Goal: Information Seeking & Learning: Compare options

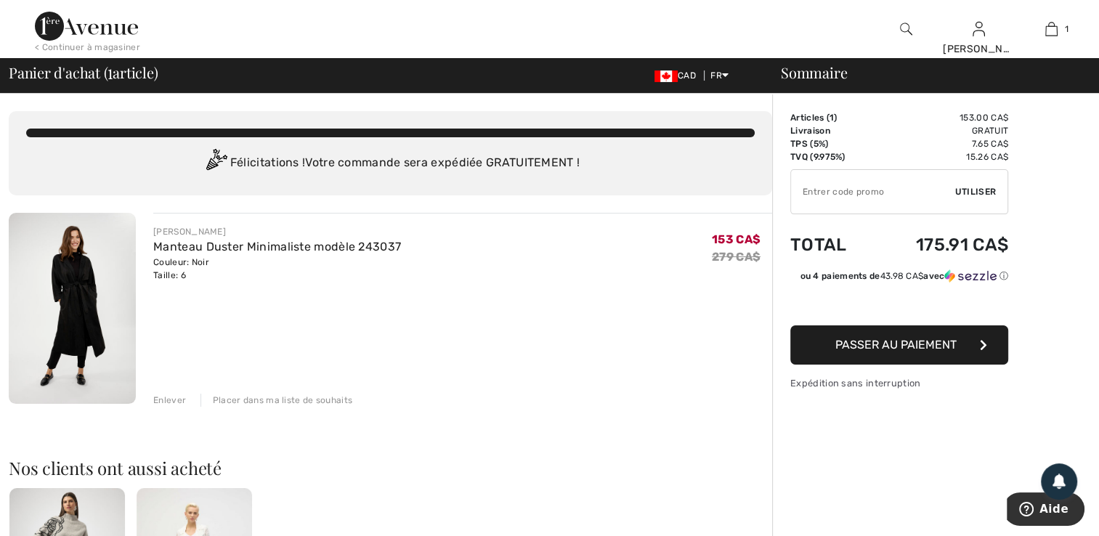
click at [170, 395] on div "Enlever" at bounding box center [169, 400] width 33 height 13
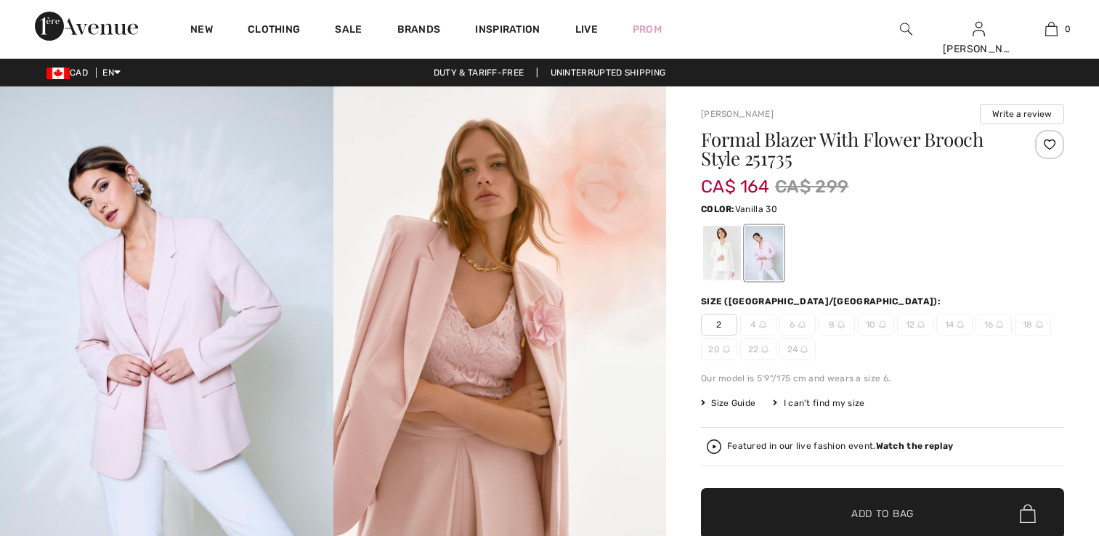
click at [724, 251] on div at bounding box center [722, 253] width 38 height 54
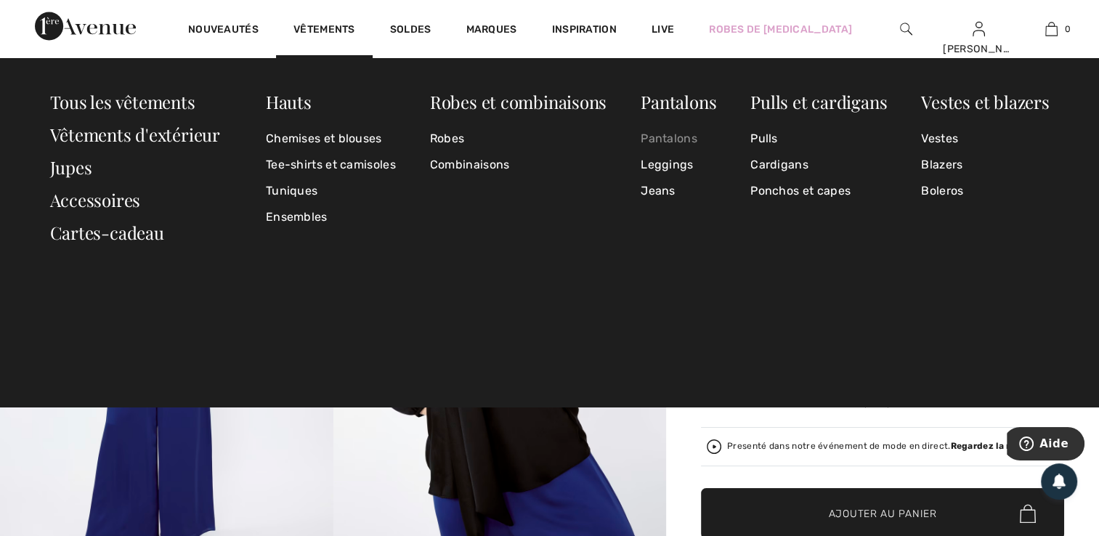
click at [651, 136] on link "Pantalons" at bounding box center [679, 139] width 76 height 26
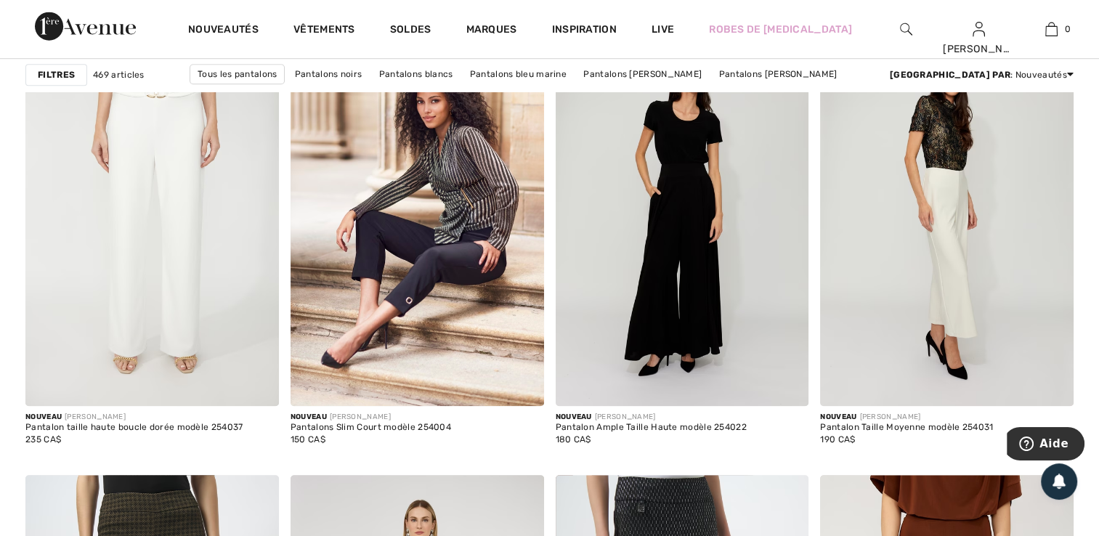
scroll to position [1096, 0]
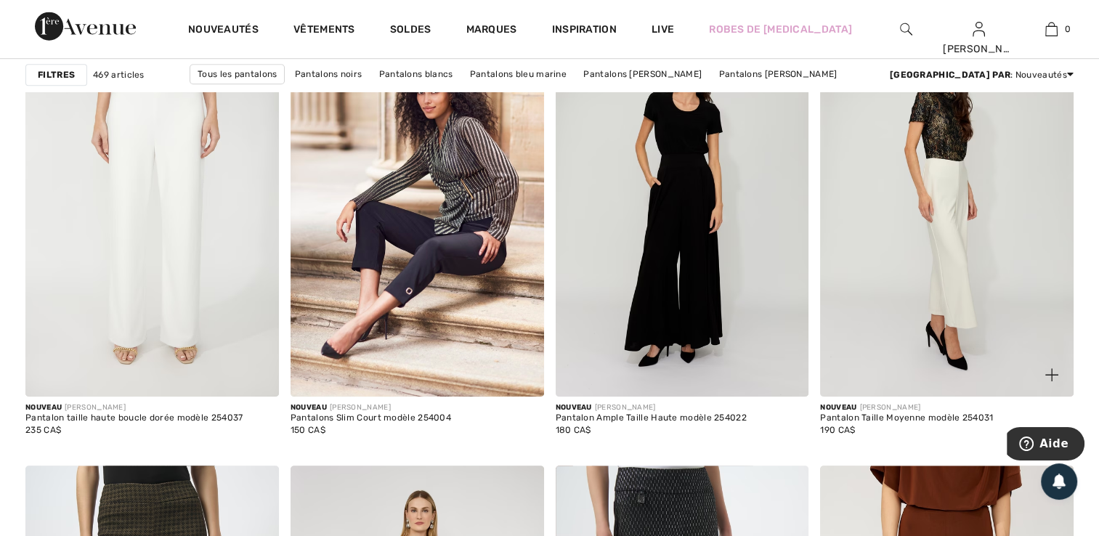
click at [1017, 367] on div at bounding box center [1043, 366] width 60 height 60
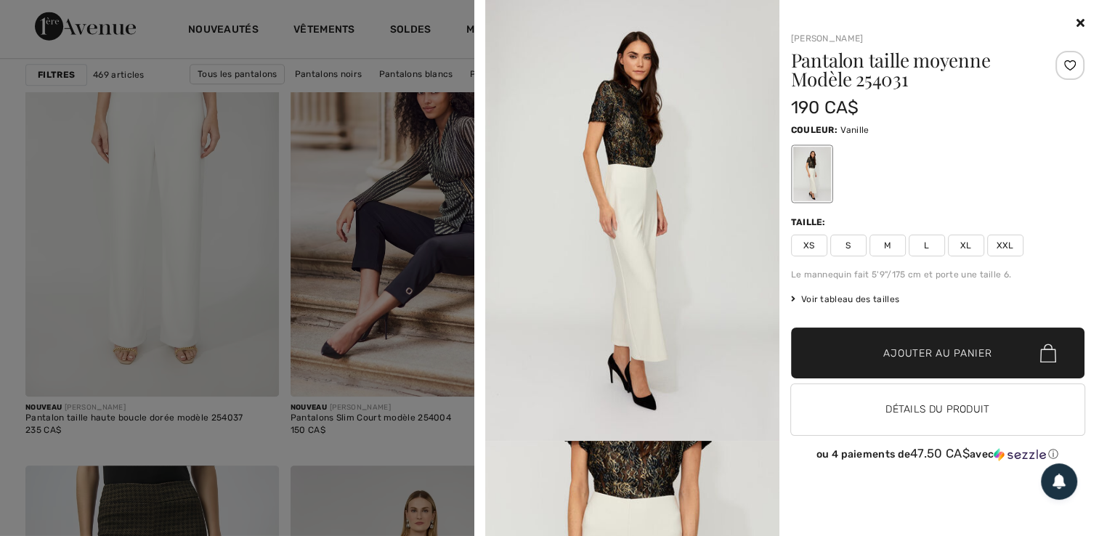
click at [1078, 26] on icon at bounding box center [1081, 23] width 8 height 12
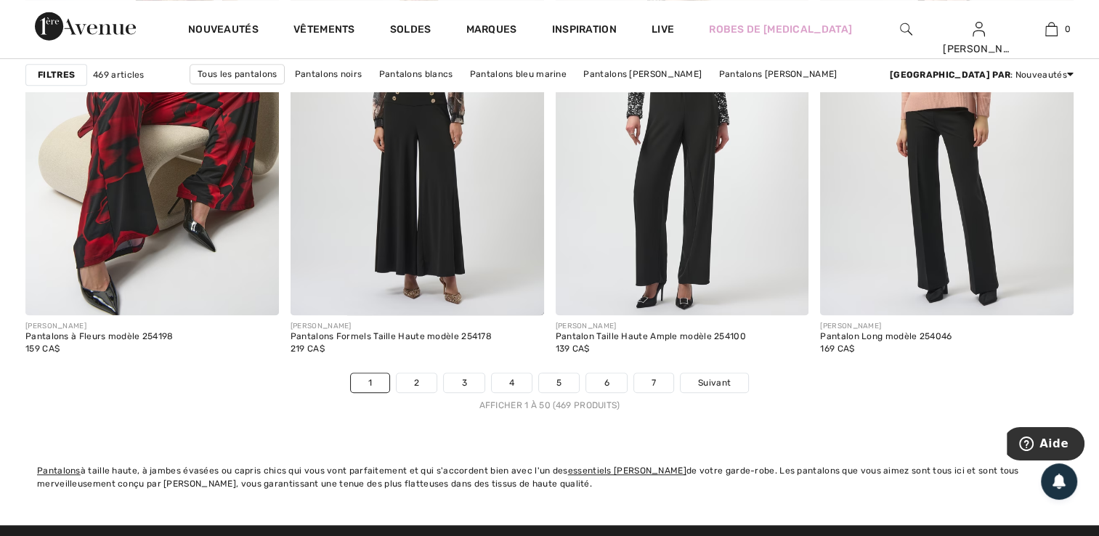
scroll to position [6785, 0]
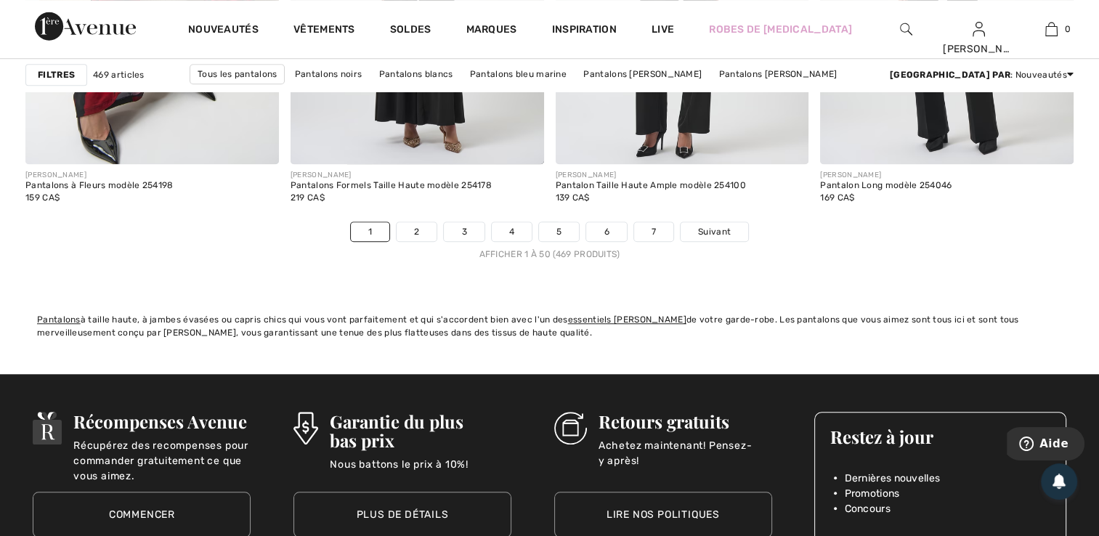
drag, startPoint x: 1106, startPoint y: 108, endPoint x: 68, endPoint y: 24, distance: 1042.2
click at [402, 230] on link "2" at bounding box center [417, 231] width 40 height 19
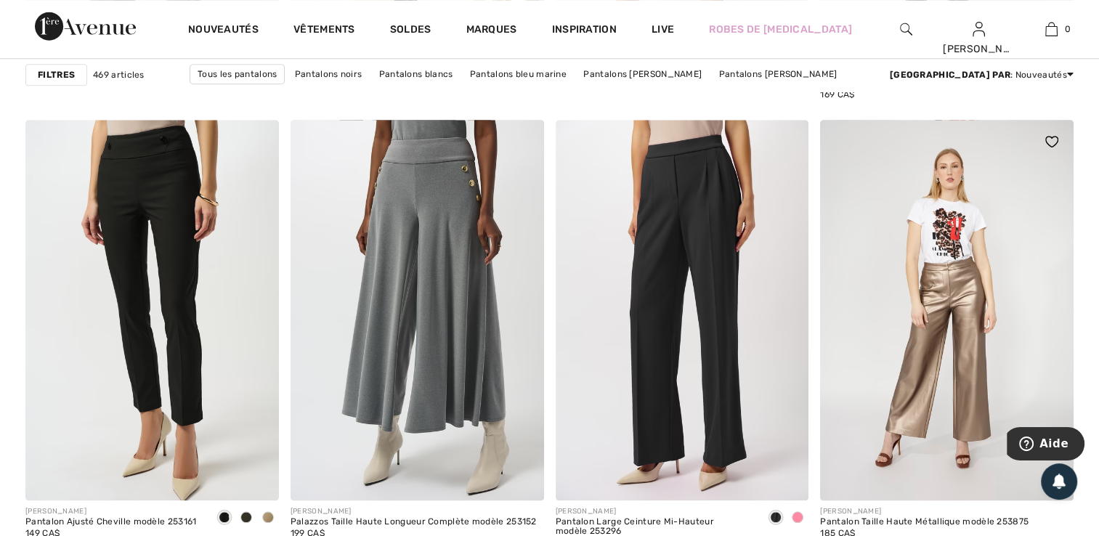
scroll to position [1450, 0]
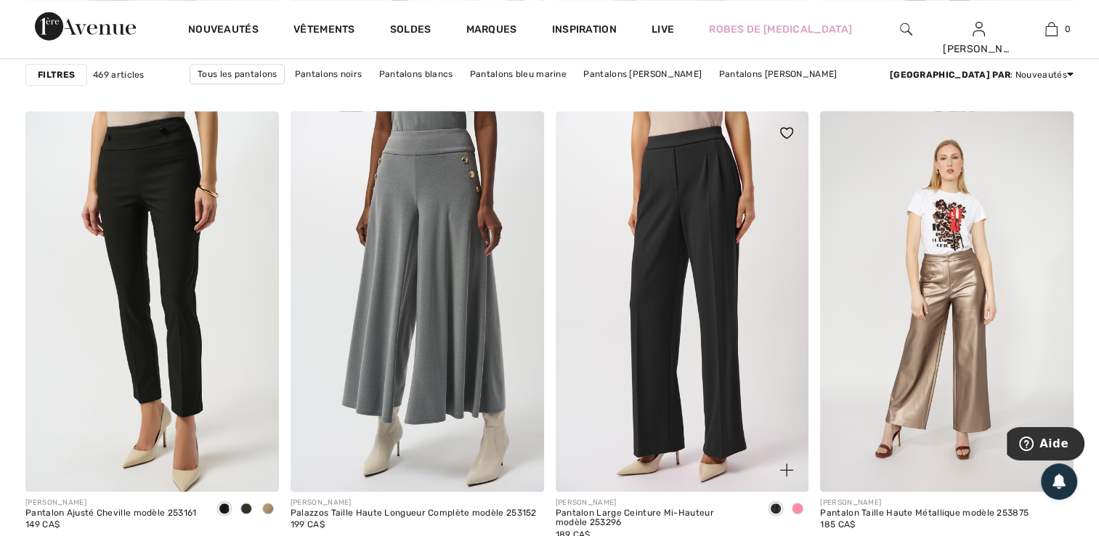
click at [795, 508] on span at bounding box center [798, 509] width 12 height 12
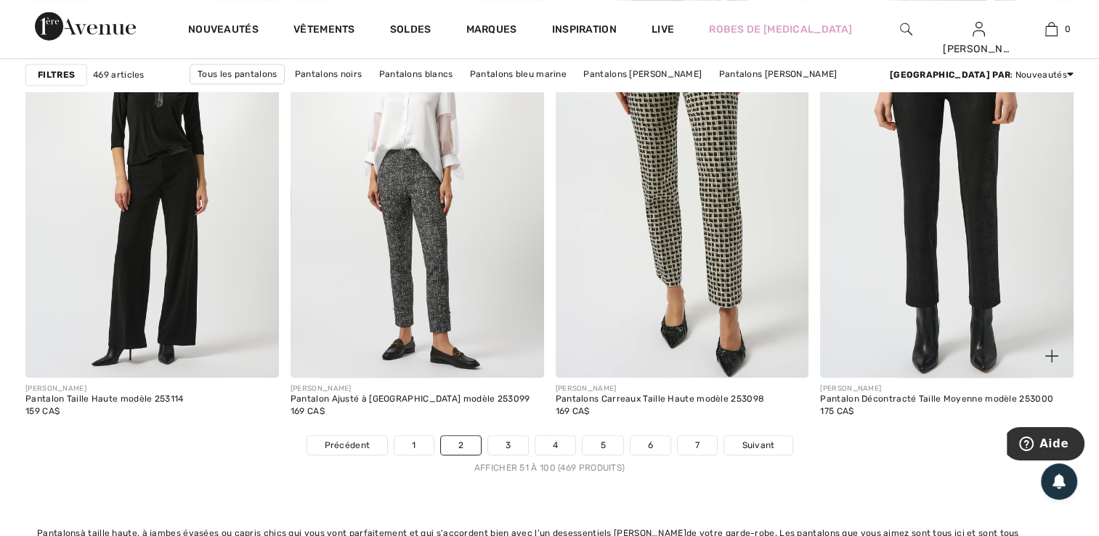
scroll to position [6581, 0]
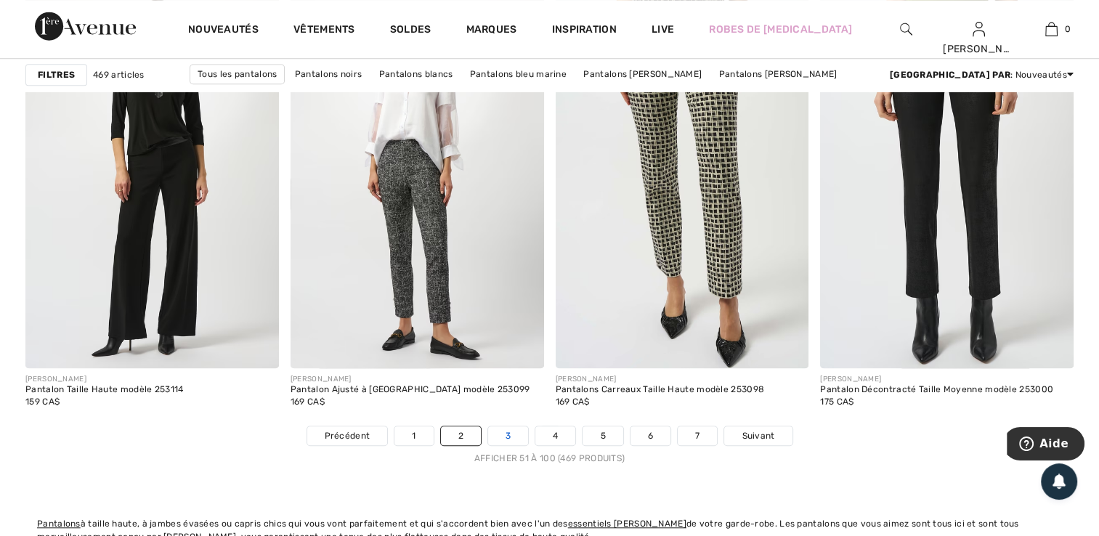
click at [500, 434] on link "3" at bounding box center [508, 435] width 40 height 19
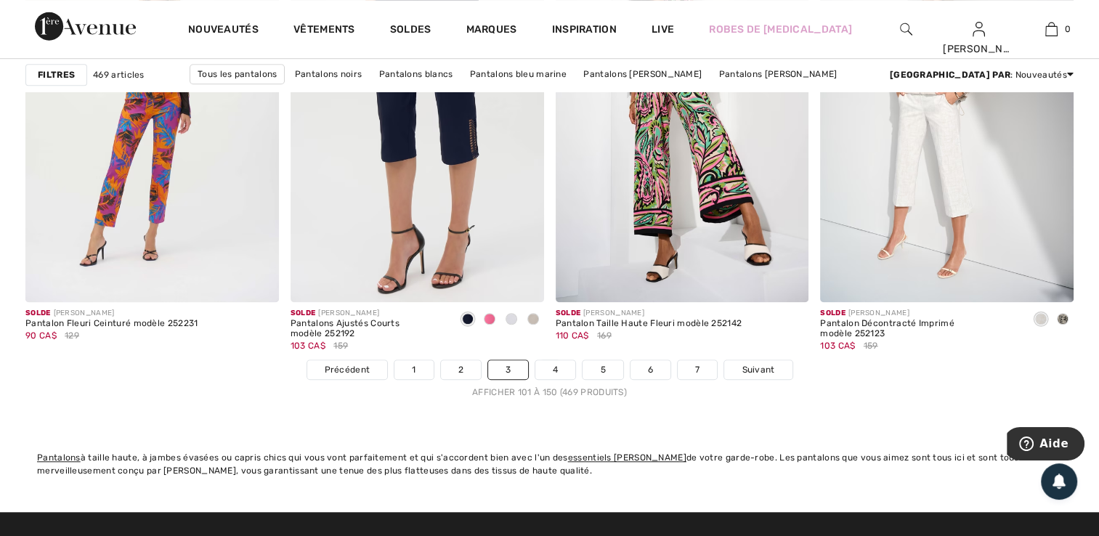
scroll to position [6683, 0]
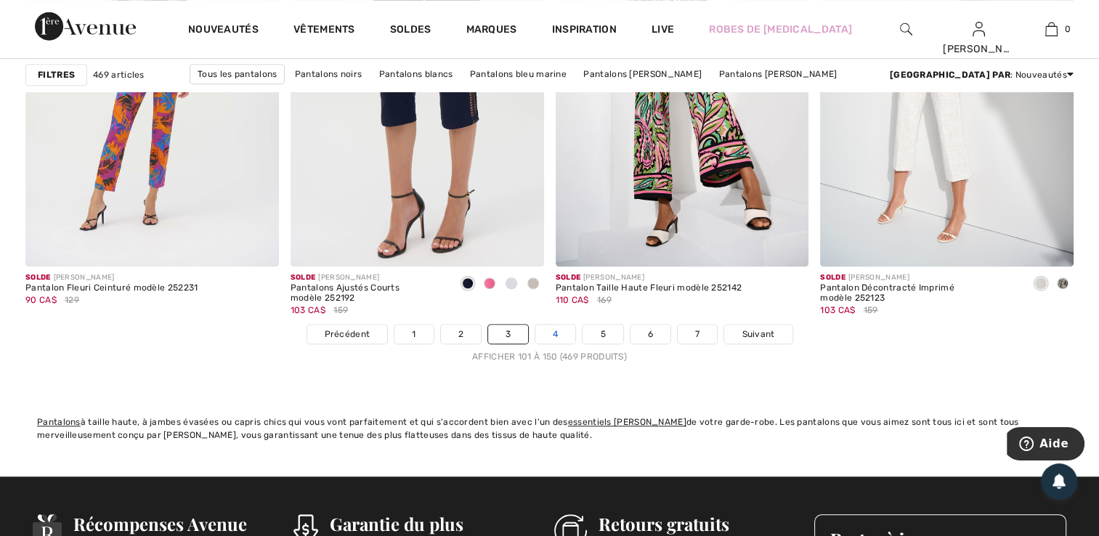
click at [555, 336] on link "4" at bounding box center [555, 334] width 40 height 19
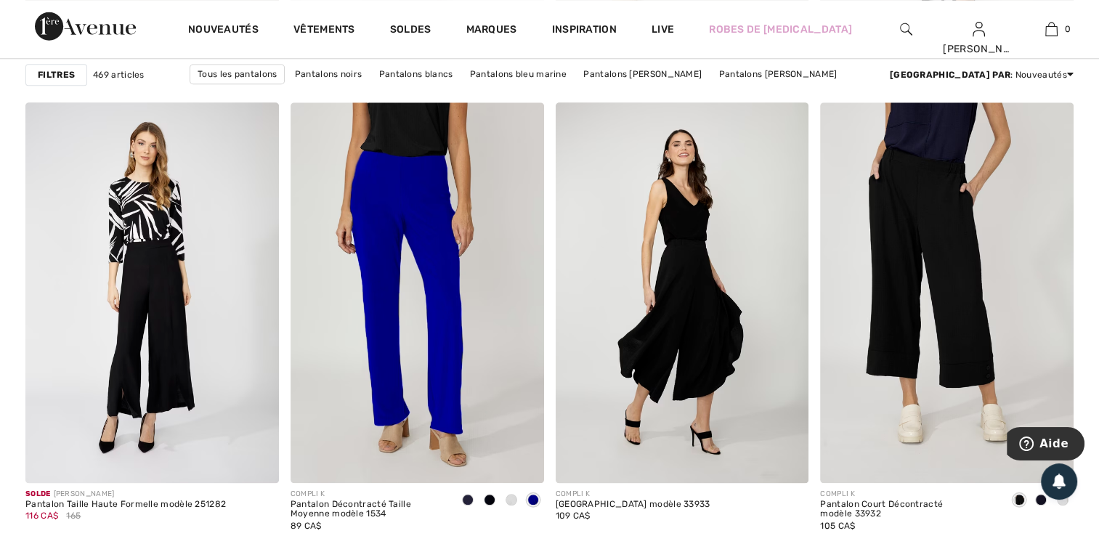
scroll to position [1467, 0]
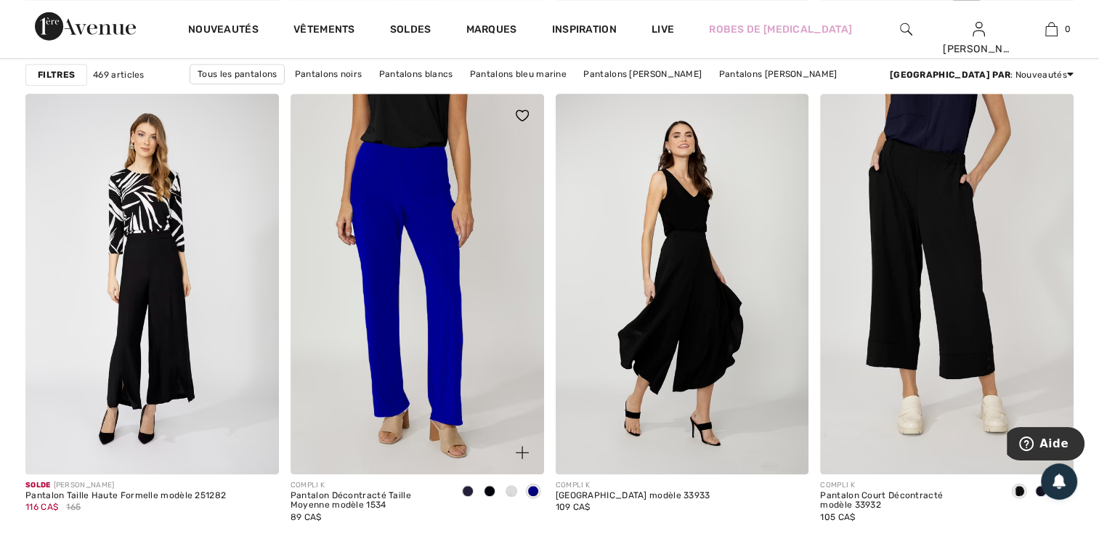
click at [418, 193] on img at bounding box center [418, 284] width 254 height 380
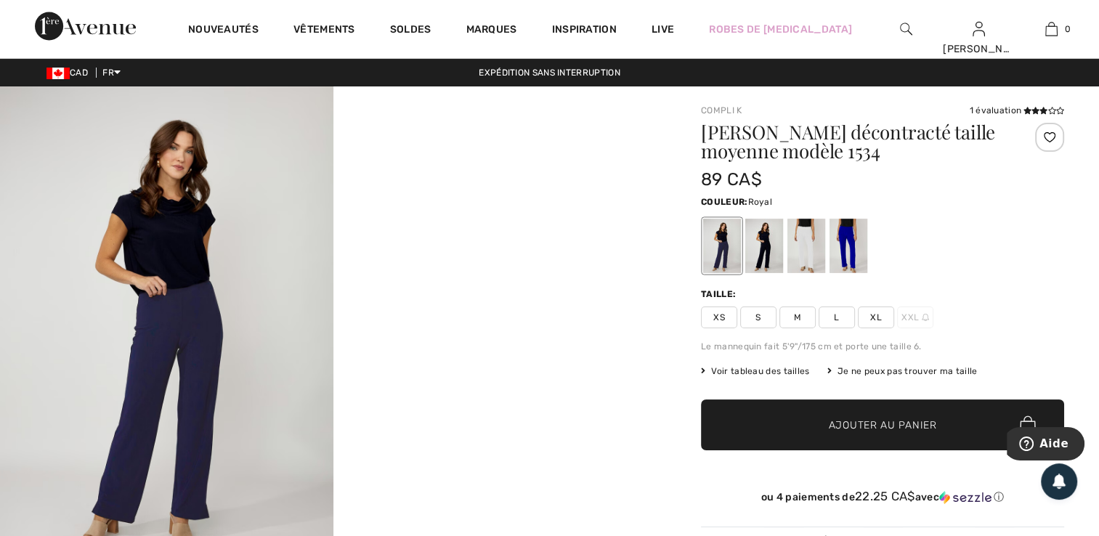
click at [849, 247] on div at bounding box center [849, 246] width 38 height 54
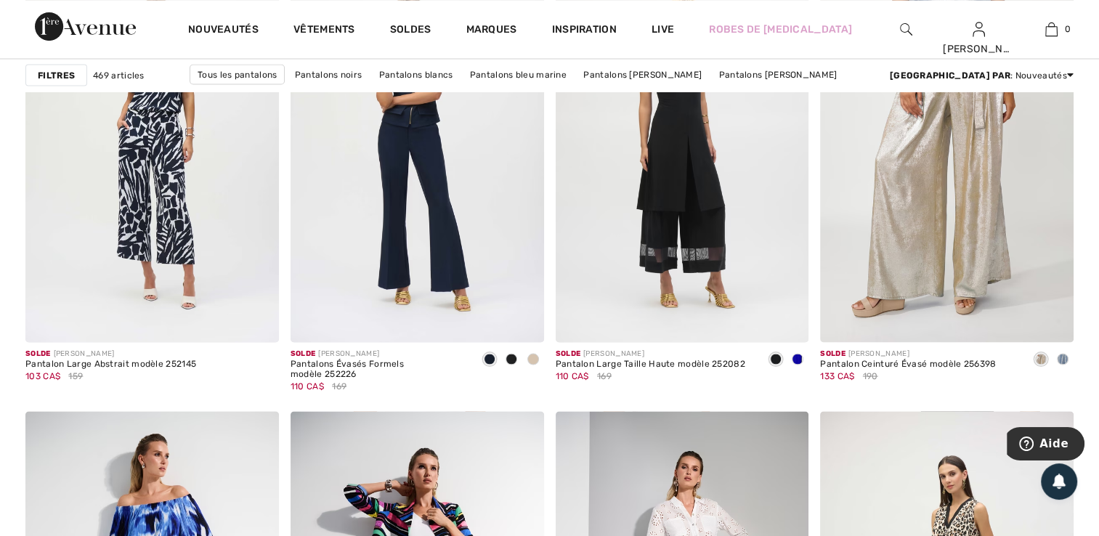
scroll to position [2723, 0]
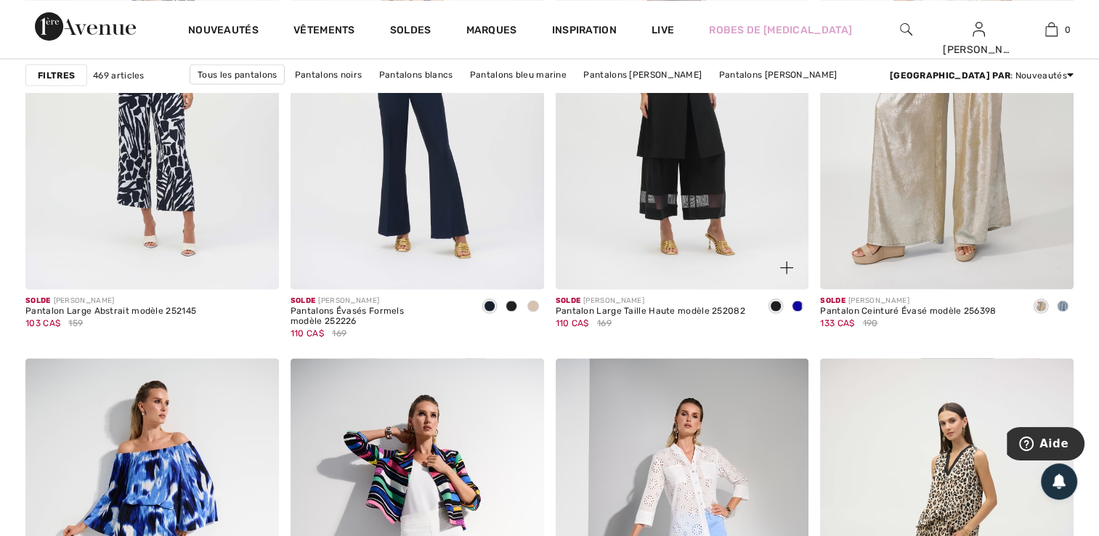
click at [797, 304] on span at bounding box center [798, 306] width 12 height 12
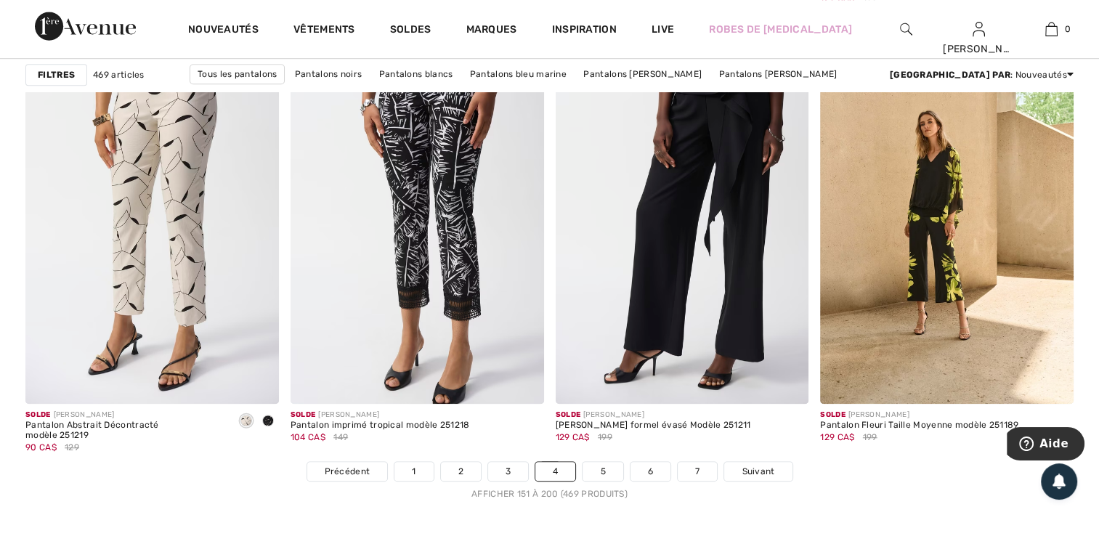
scroll to position [6625, 0]
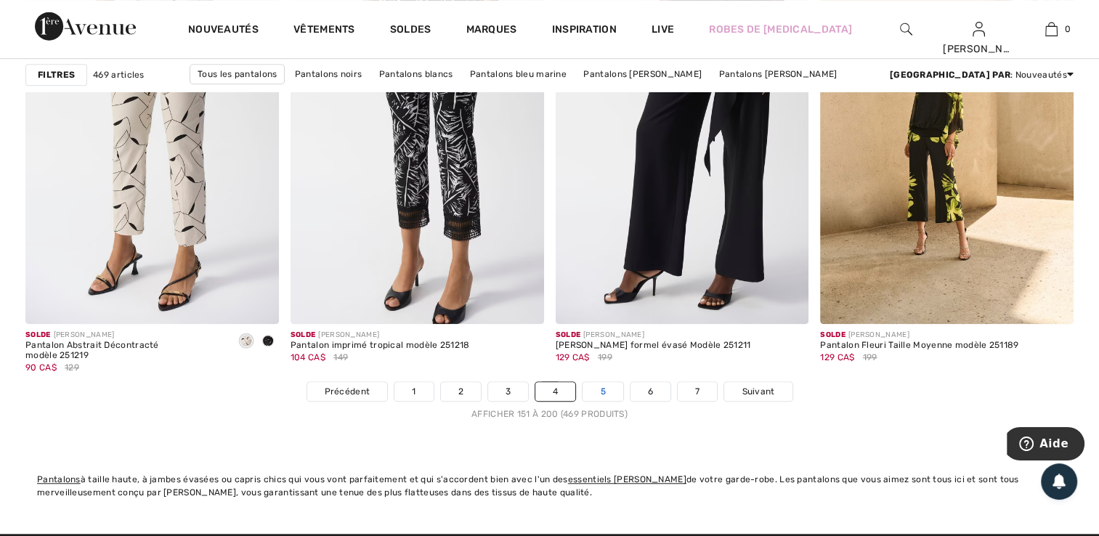
click at [596, 389] on link "5" at bounding box center [603, 391] width 40 height 19
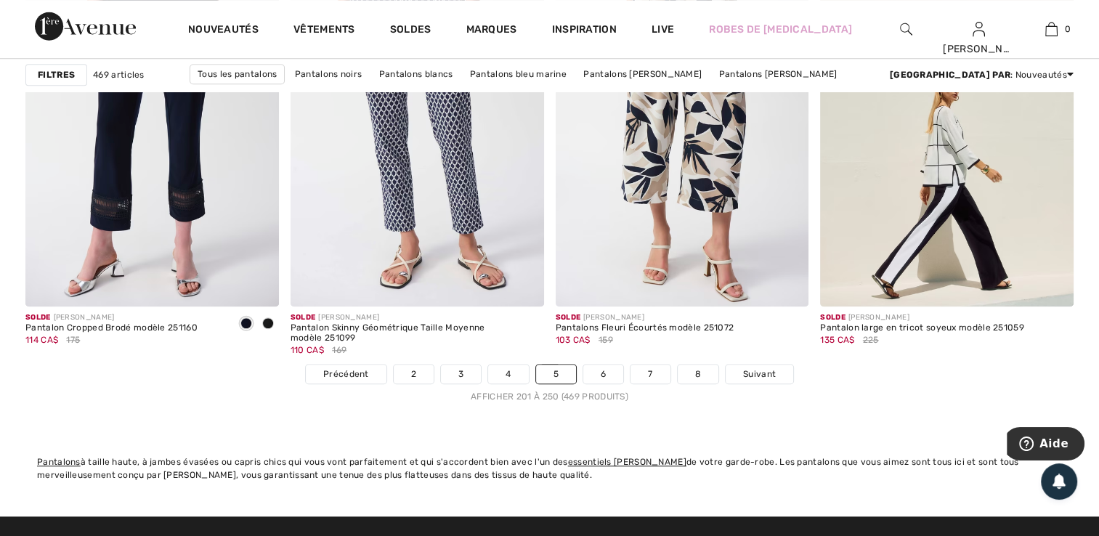
scroll to position [6652, 0]
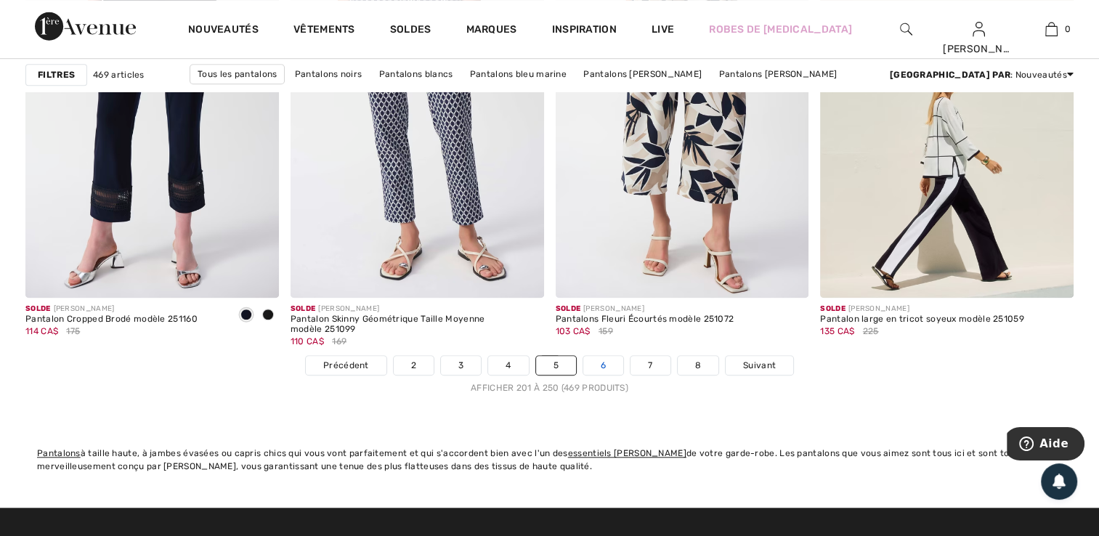
click at [617, 368] on link "6" at bounding box center [603, 365] width 40 height 19
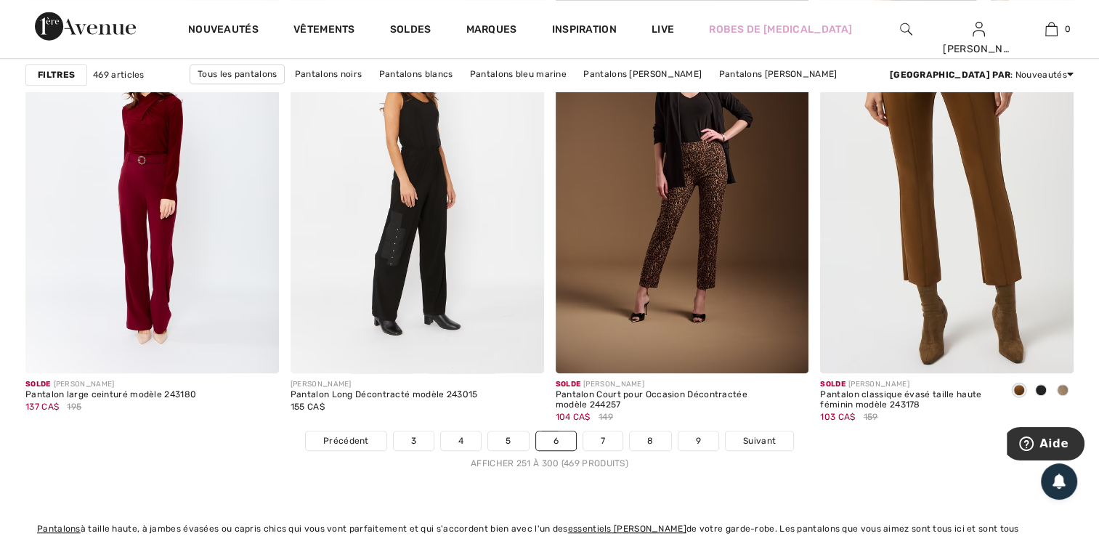
scroll to position [6665, 0]
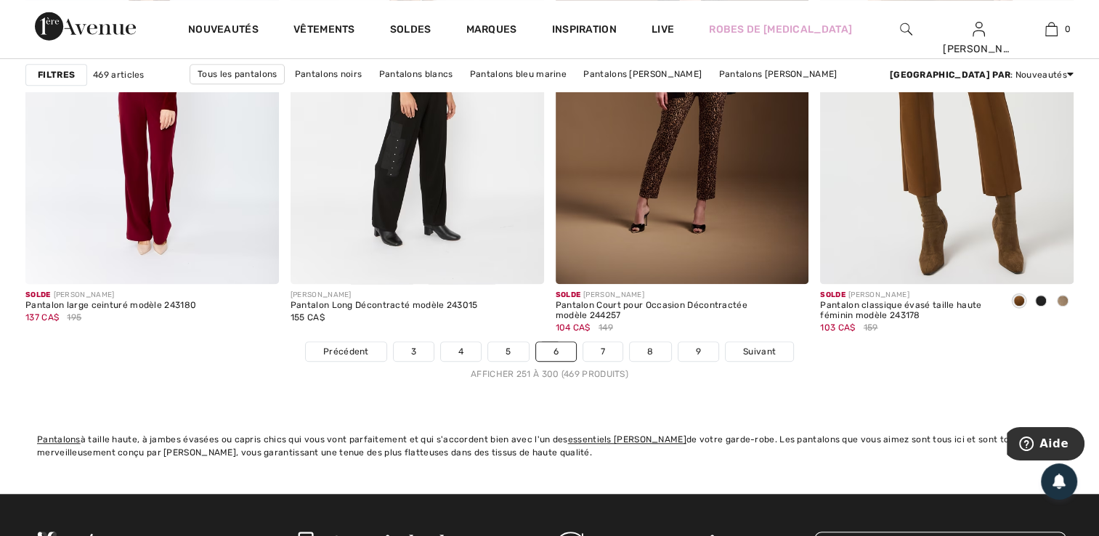
click at [599, 362] on nav "Précédent 3 4 5 6 7 8 9 Suivant Afficher 251 à 300 (469 produits)" at bounding box center [549, 360] width 1048 height 39
click at [610, 347] on link "7" at bounding box center [602, 351] width 39 height 19
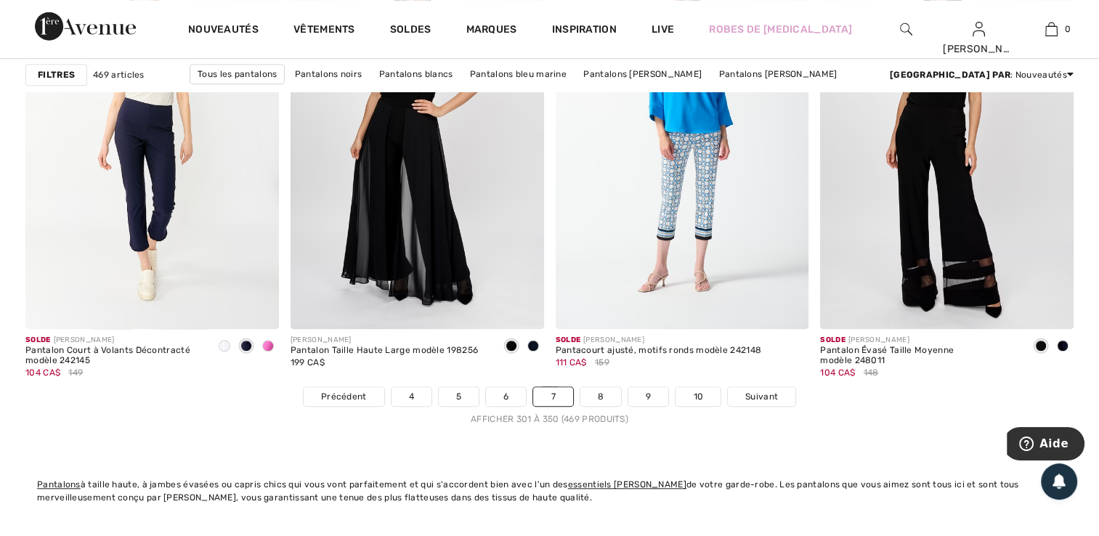
scroll to position [6683, 0]
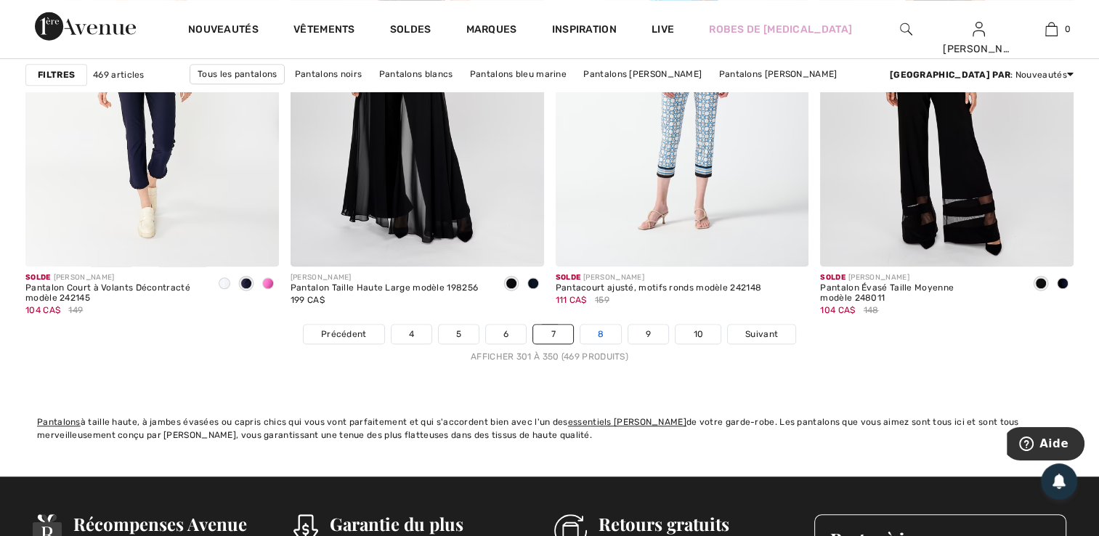
click at [604, 335] on link "8" at bounding box center [600, 334] width 41 height 19
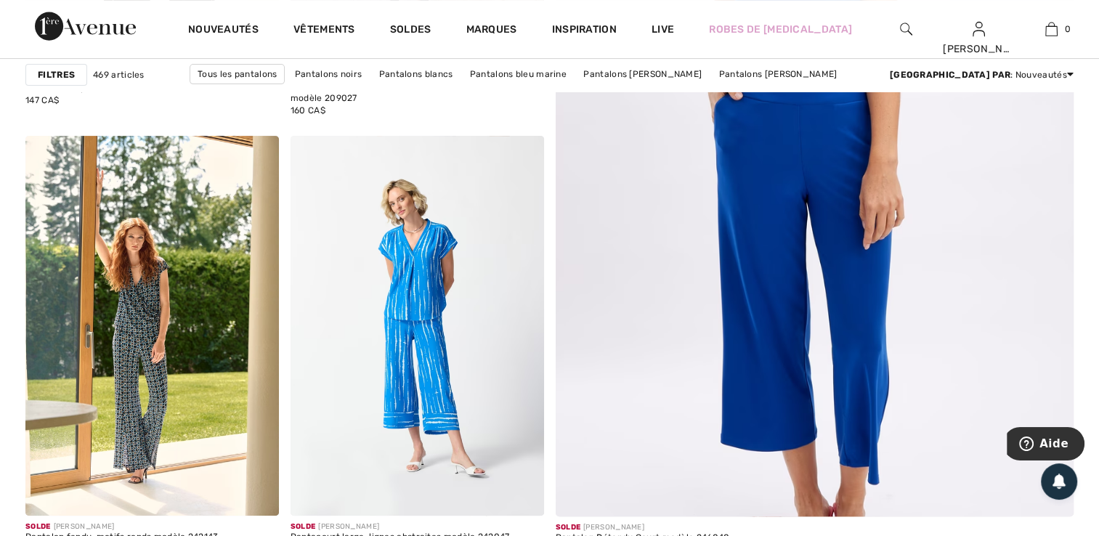
scroll to position [483, 0]
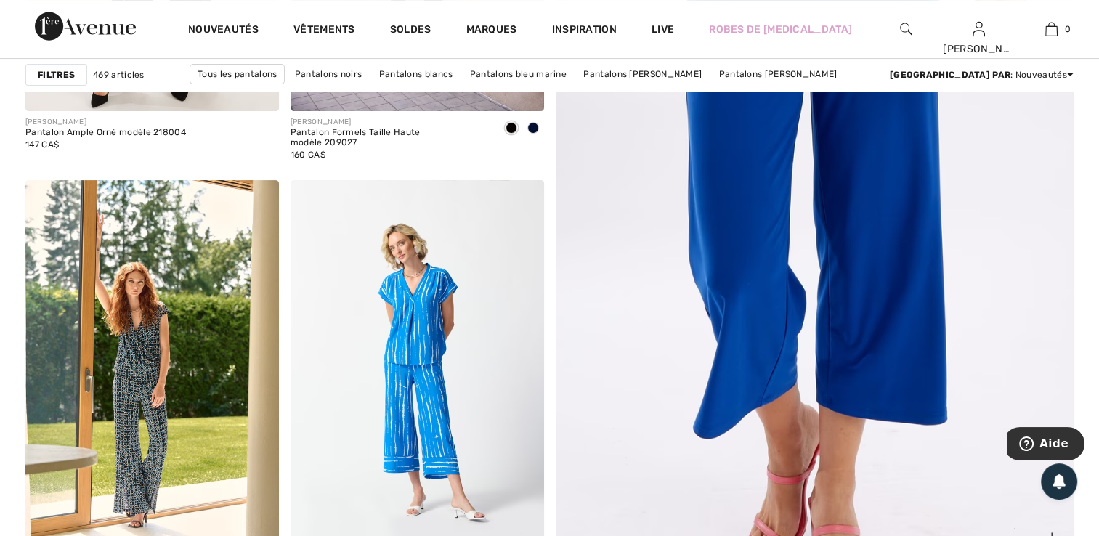
click at [878, 205] on img at bounding box center [814, 197] width 622 height 933
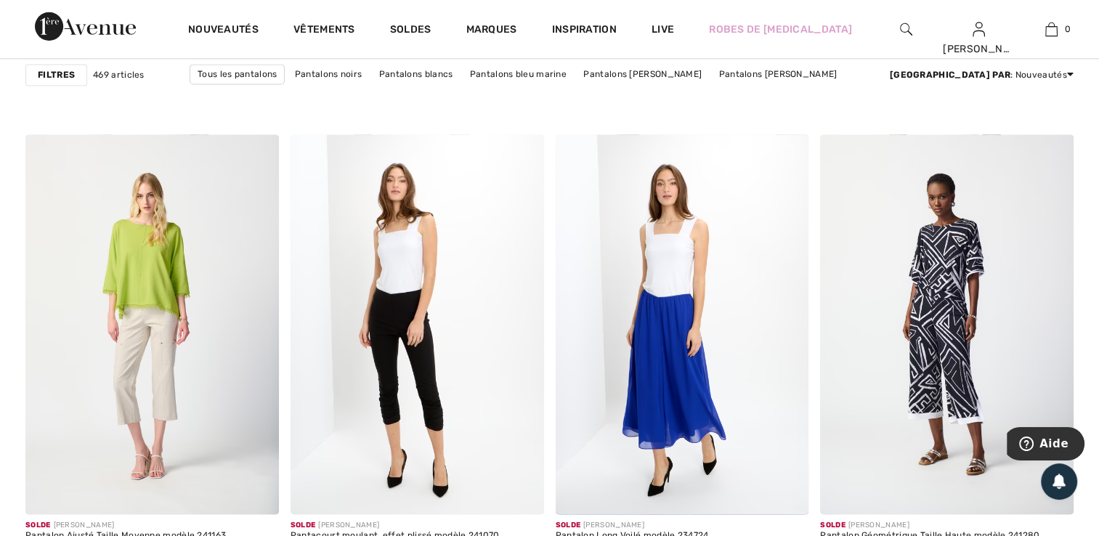
scroll to position [2093, 0]
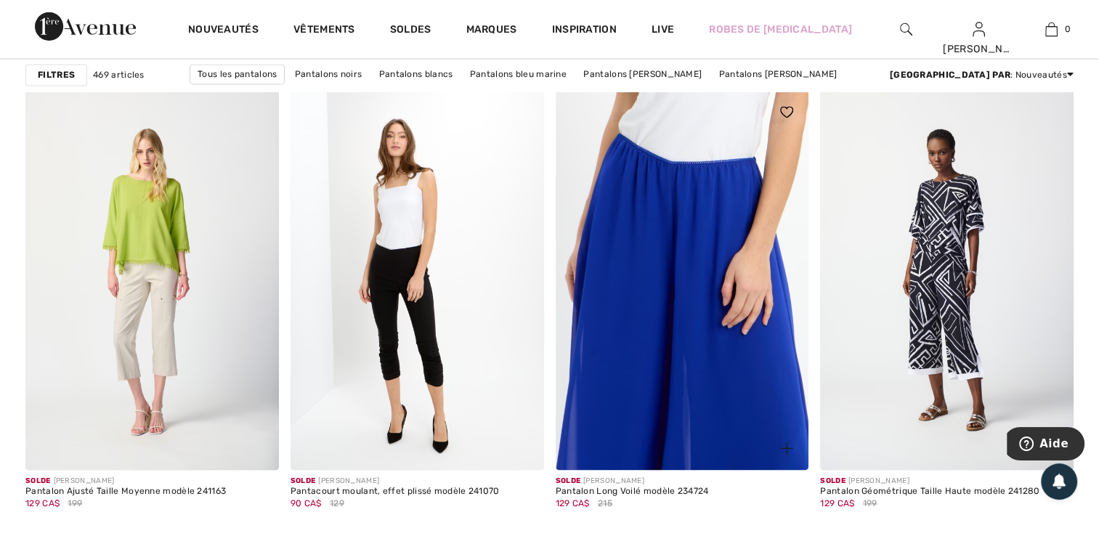
click at [680, 363] on img at bounding box center [683, 280] width 254 height 380
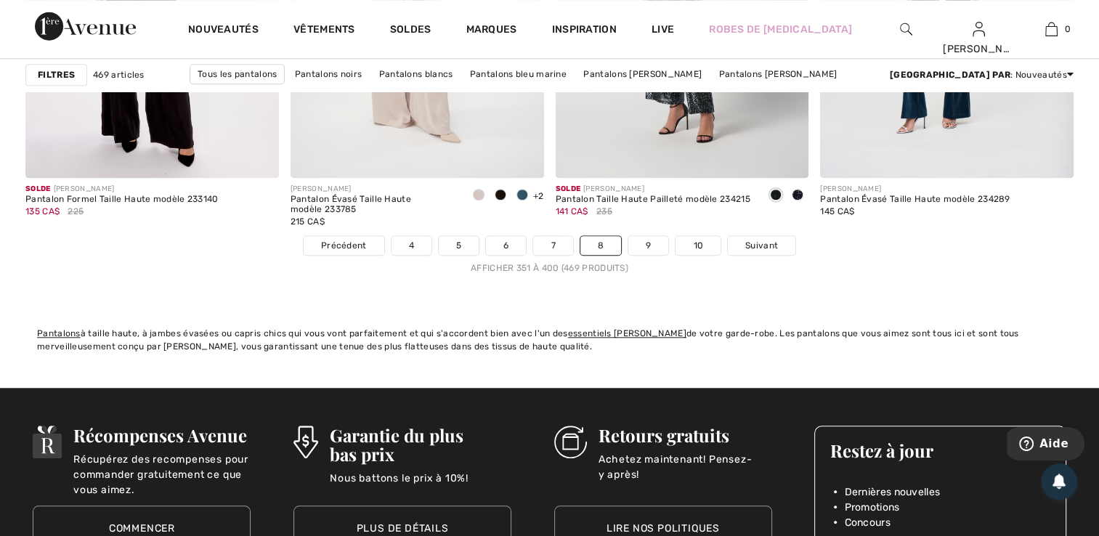
scroll to position [6736, 0]
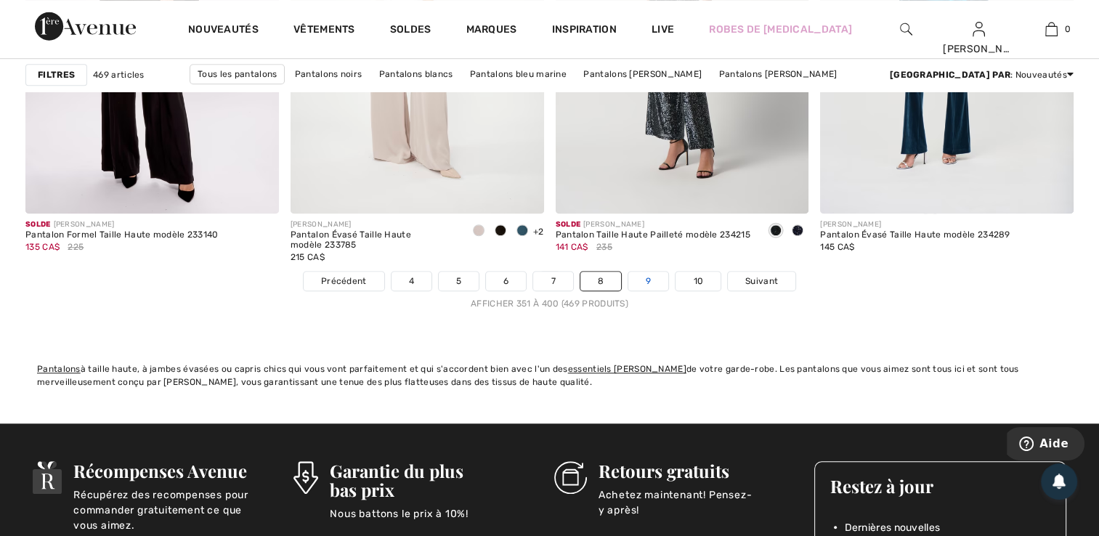
click at [647, 278] on link "9" at bounding box center [648, 281] width 40 height 19
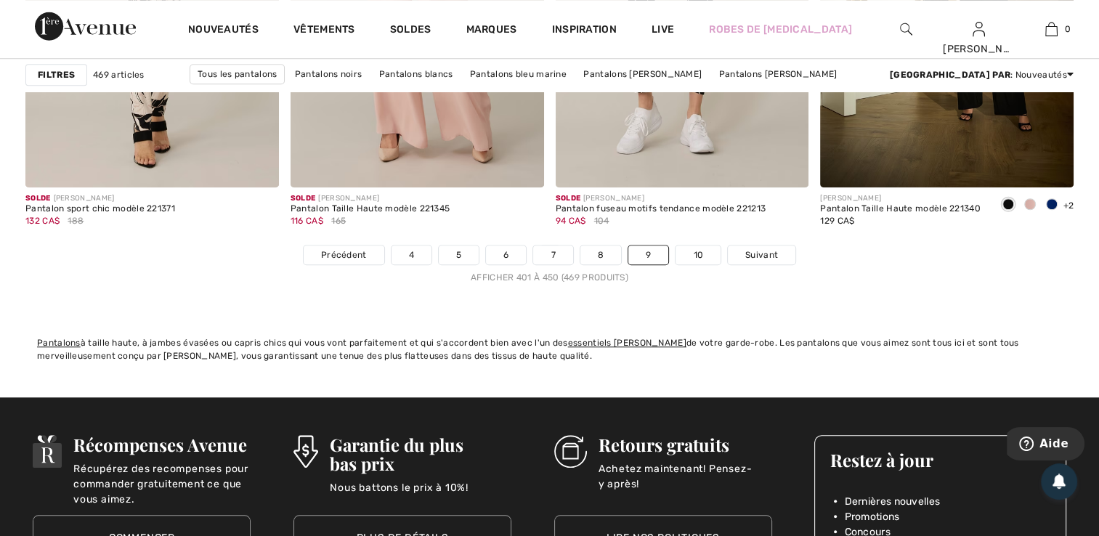
scroll to position [6780, 0]
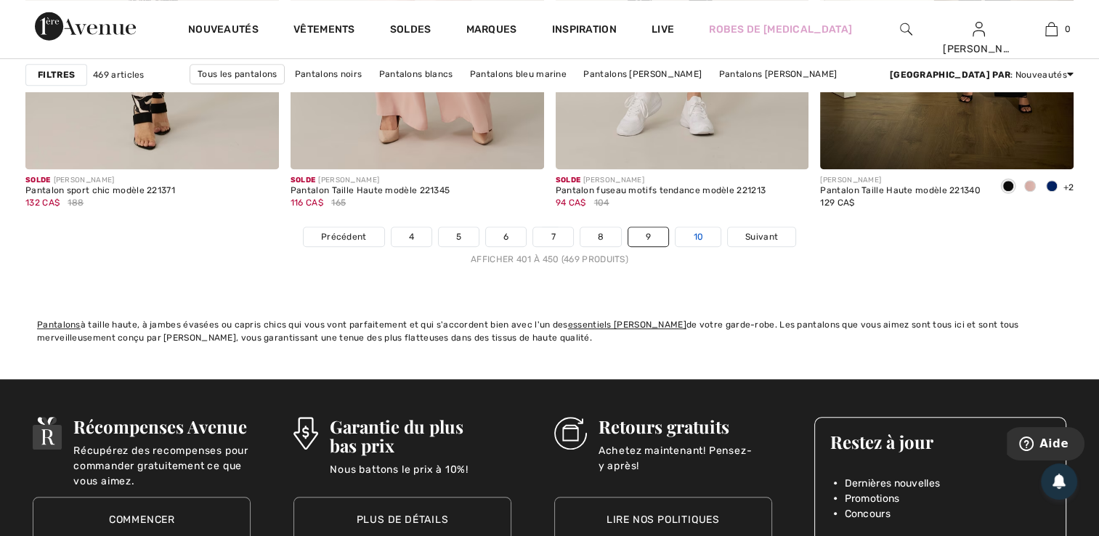
click at [693, 235] on link "10" at bounding box center [698, 236] width 45 height 19
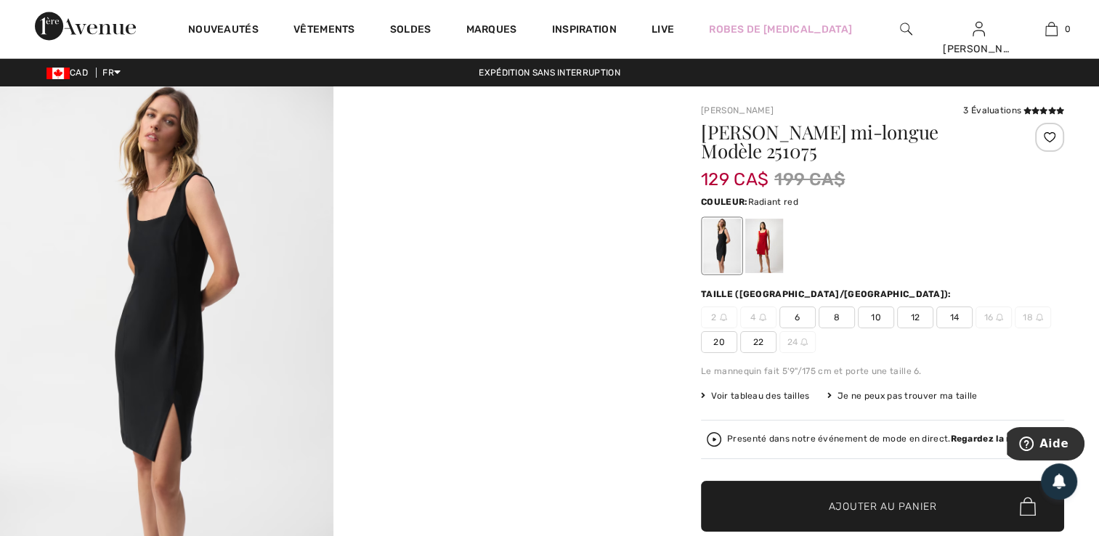
click at [761, 249] on div at bounding box center [764, 246] width 38 height 54
